Goal: Transaction & Acquisition: Purchase product/service

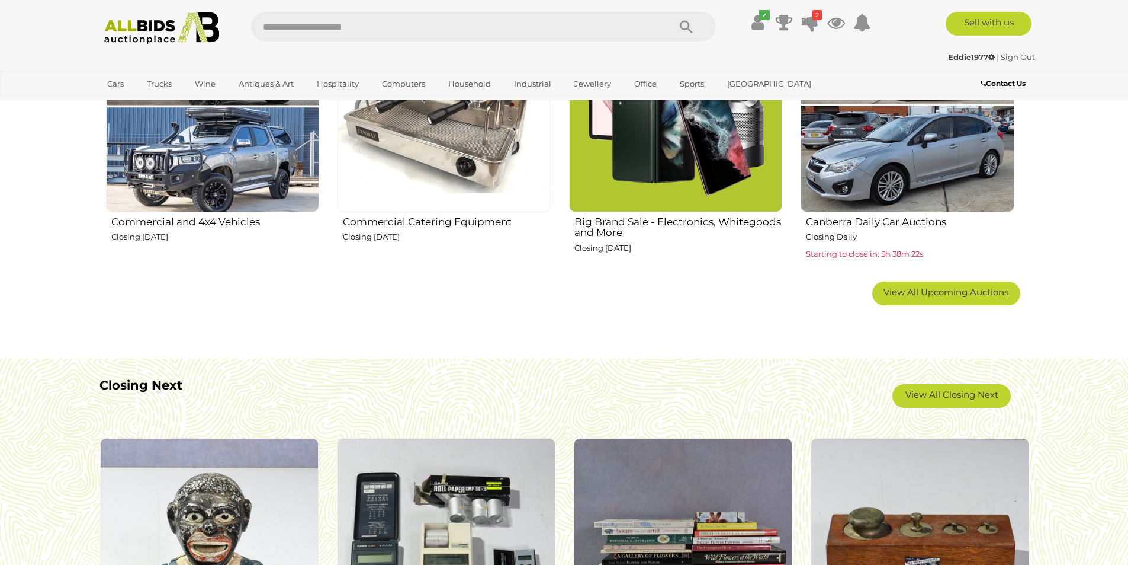
scroll to position [592, 0]
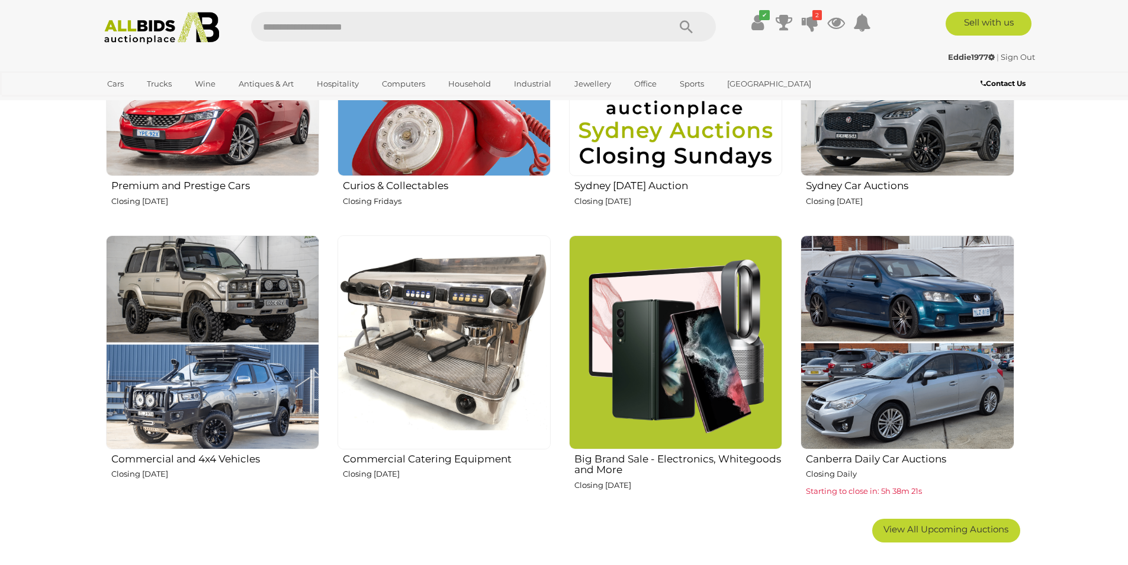
click at [505, 320] on img at bounding box center [444, 341] width 213 height 213
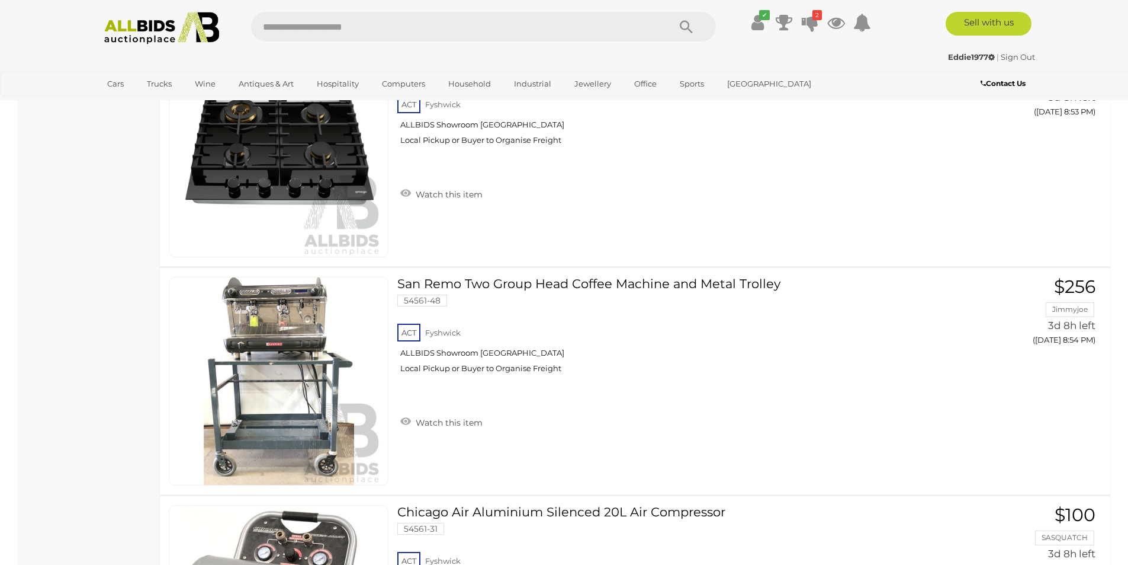
scroll to position [11136, 0]
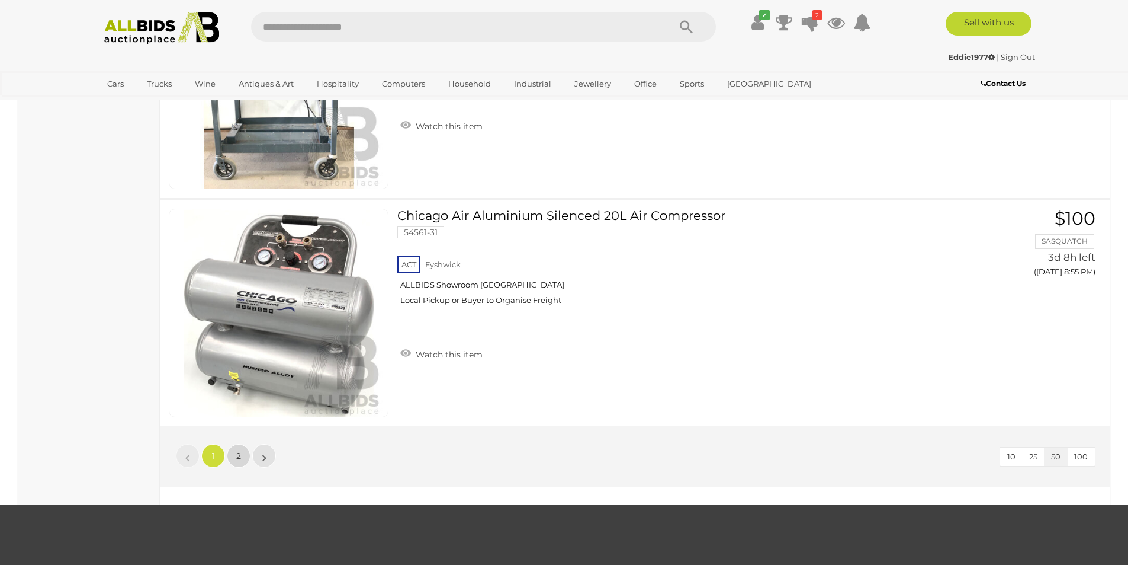
click at [237, 456] on span "2" at bounding box center [238, 455] width 5 height 11
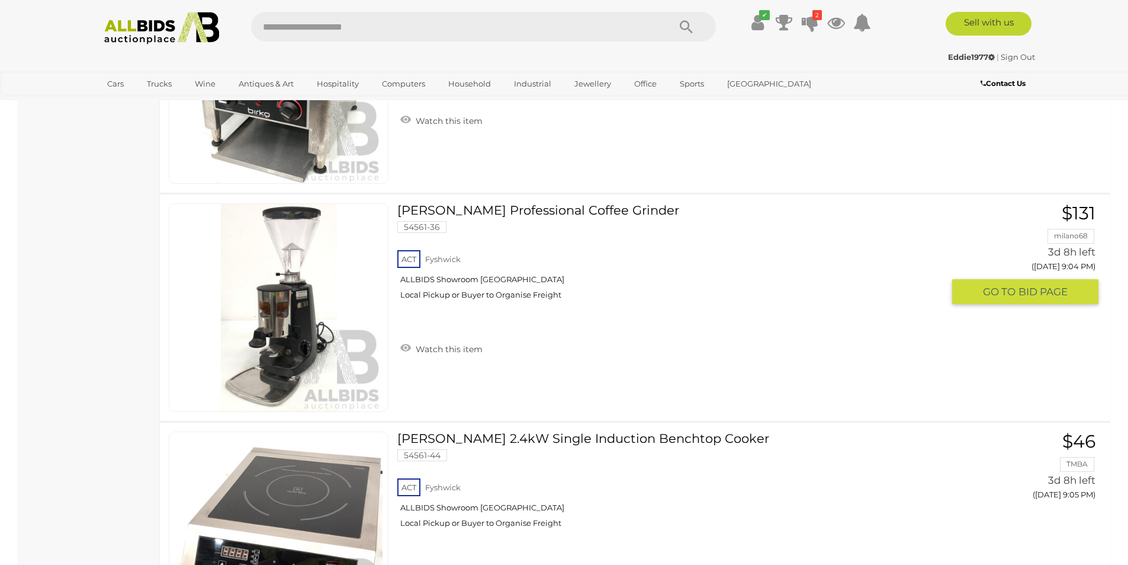
scroll to position [1403, 0]
